Goal: Browse casually

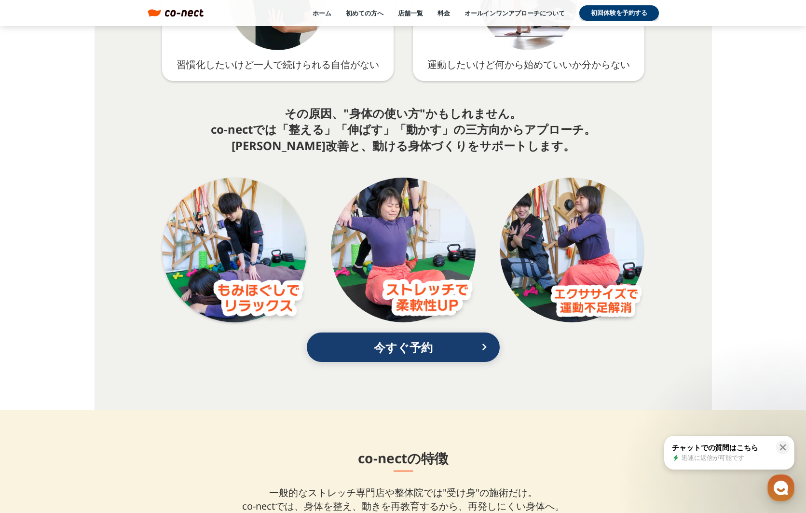
scroll to position [1749, 0]
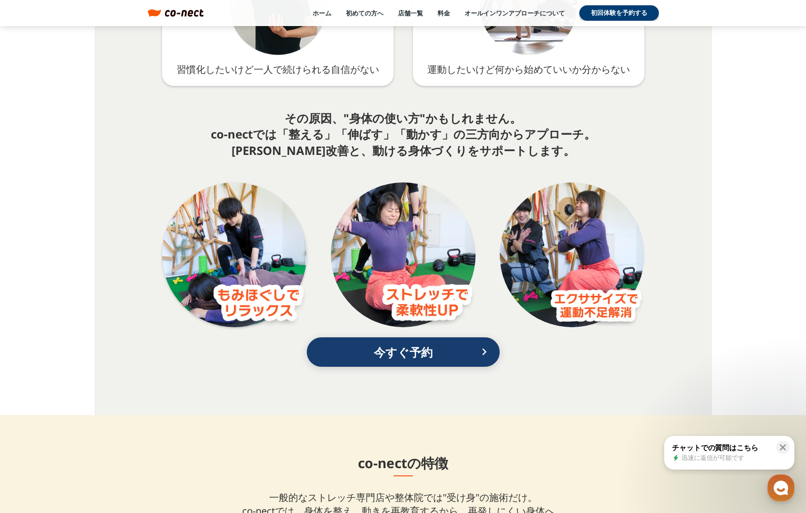
click at [410, 303] on img at bounding box center [427, 305] width 97 height 43
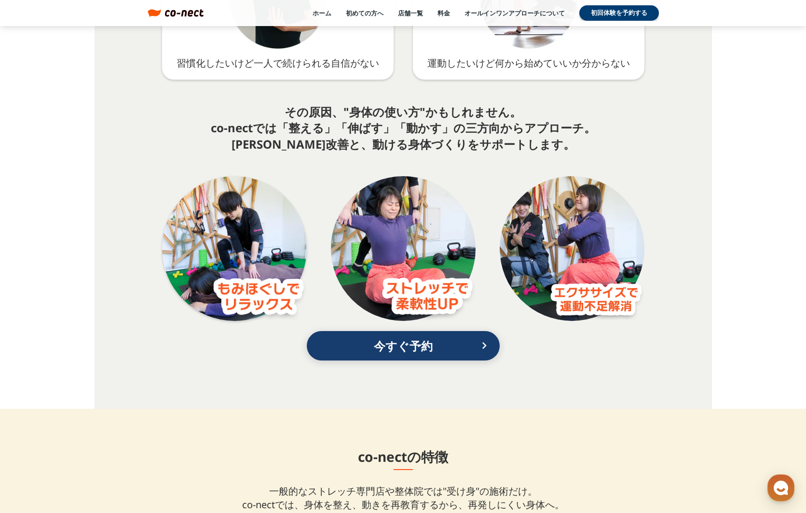
scroll to position [1738, 0]
